Goal: Information Seeking & Learning: Find specific fact

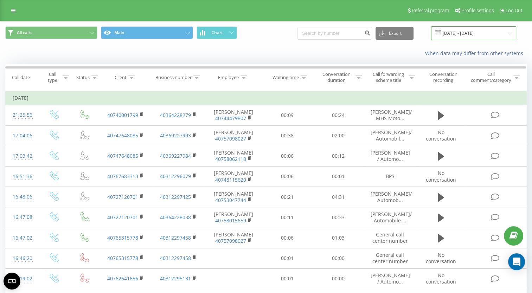
click at [465, 37] on input "[DATE] - [DATE]" at bounding box center [473, 33] width 85 height 14
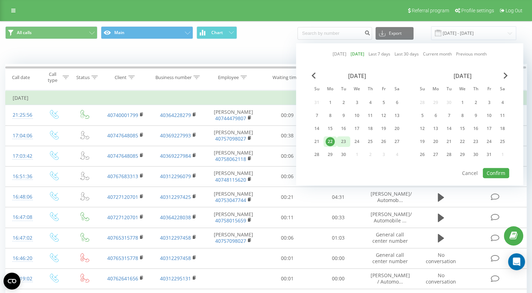
click at [341, 140] on div "23" at bounding box center [343, 141] width 9 height 9
click at [495, 173] on button "Confirm" at bounding box center [496, 173] width 26 height 10
type input "[DATE] - [DATE]"
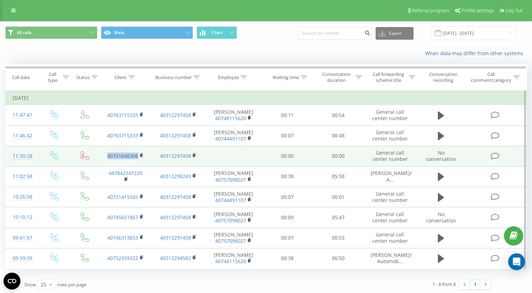
drag, startPoint x: 107, startPoint y: 156, endPoint x: 137, endPoint y: 158, distance: 30.3
click at [137, 158] on td "40751646306" at bounding box center [125, 156] width 53 height 20
drag, startPoint x: 137, startPoint y: 158, endPoint x: 132, endPoint y: 155, distance: 5.7
copy link "40751646306"
